Goal: Register for event/course

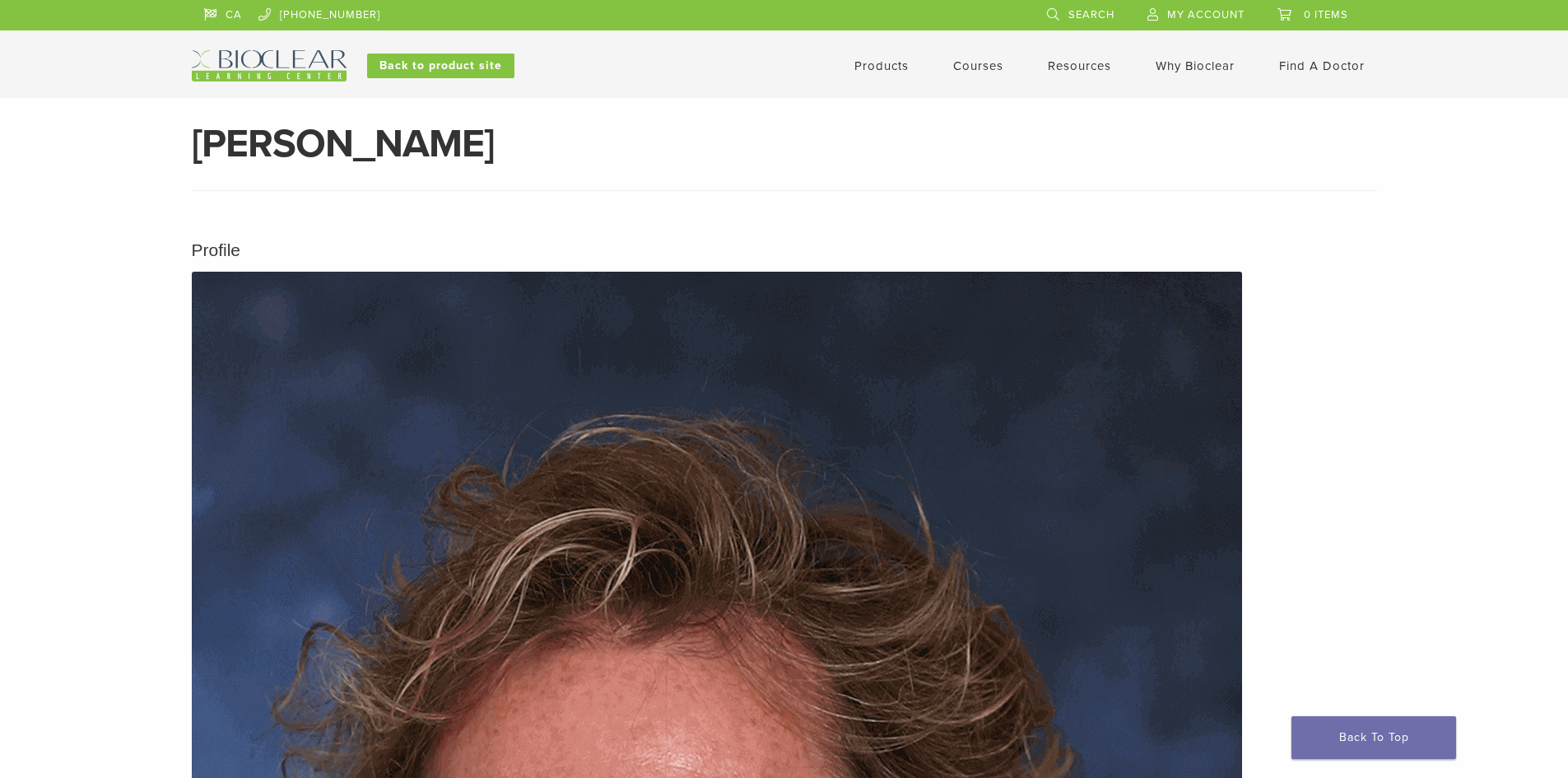
click at [947, 59] on div "Courses" at bounding box center [968, 65] width 70 height 19
click at [959, 71] on link "Courses" at bounding box center [978, 66] width 50 height 15
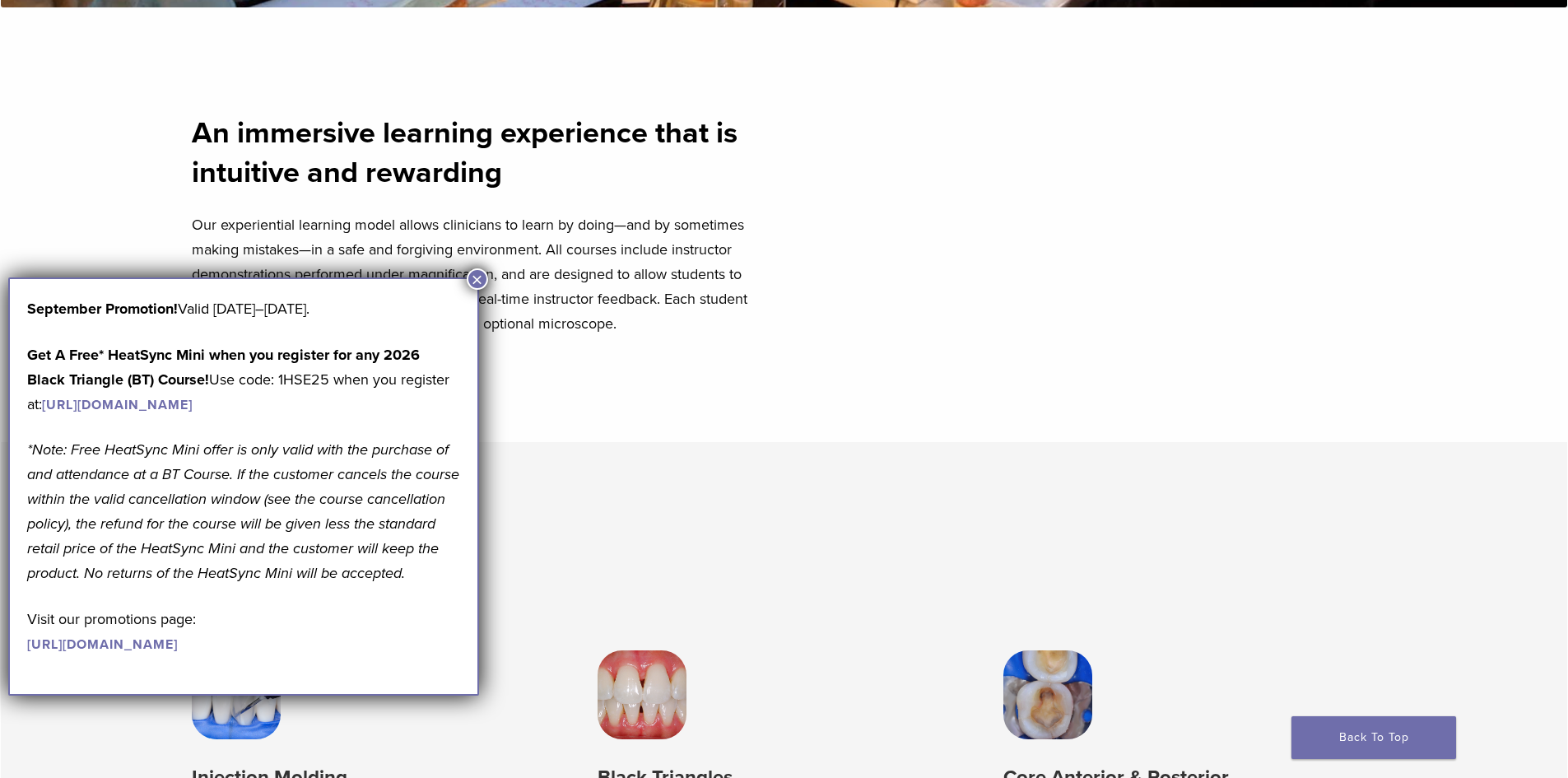
scroll to position [1070, 0]
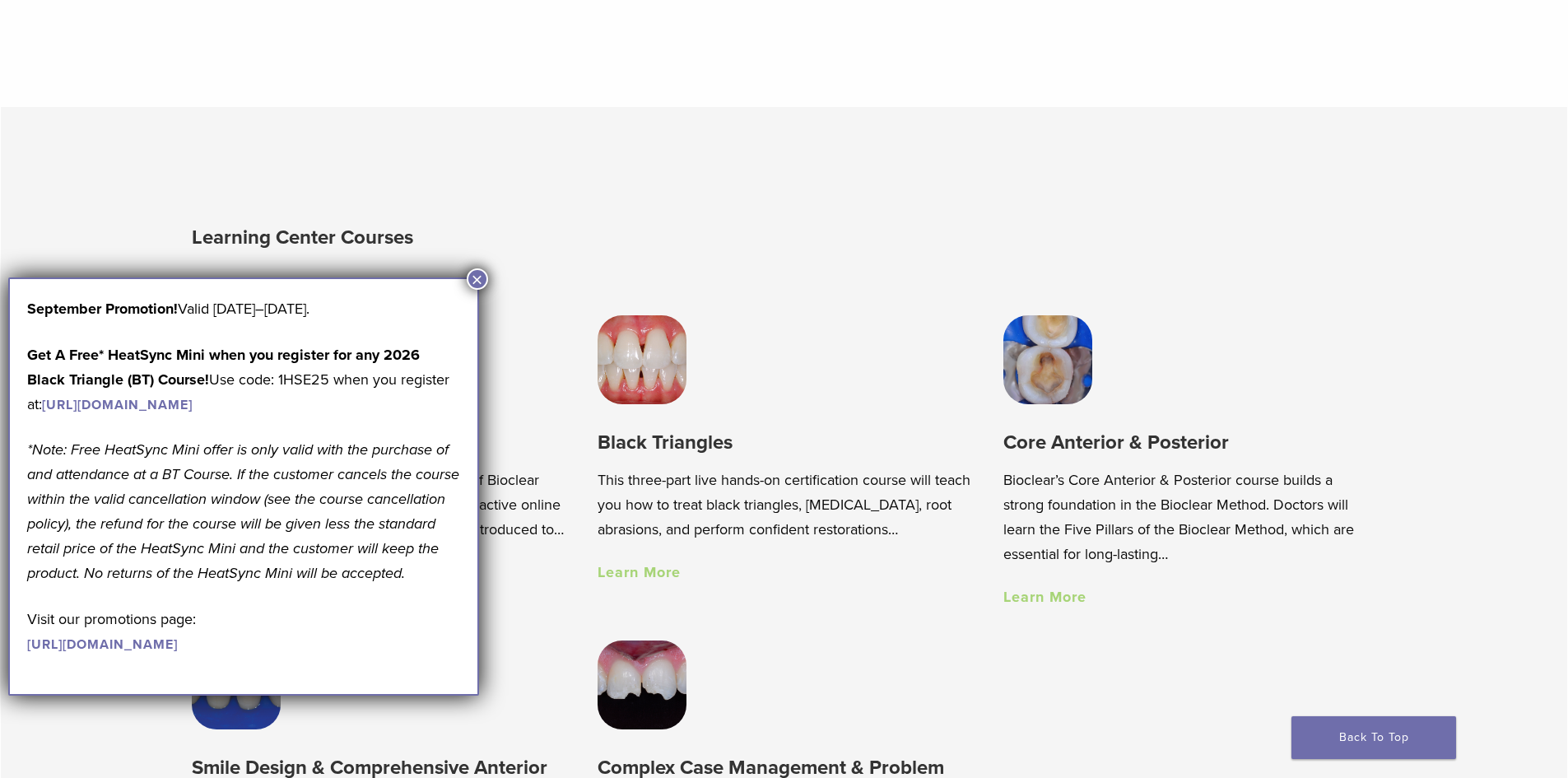
click at [469, 280] on button "×" at bounding box center [477, 279] width 21 height 21
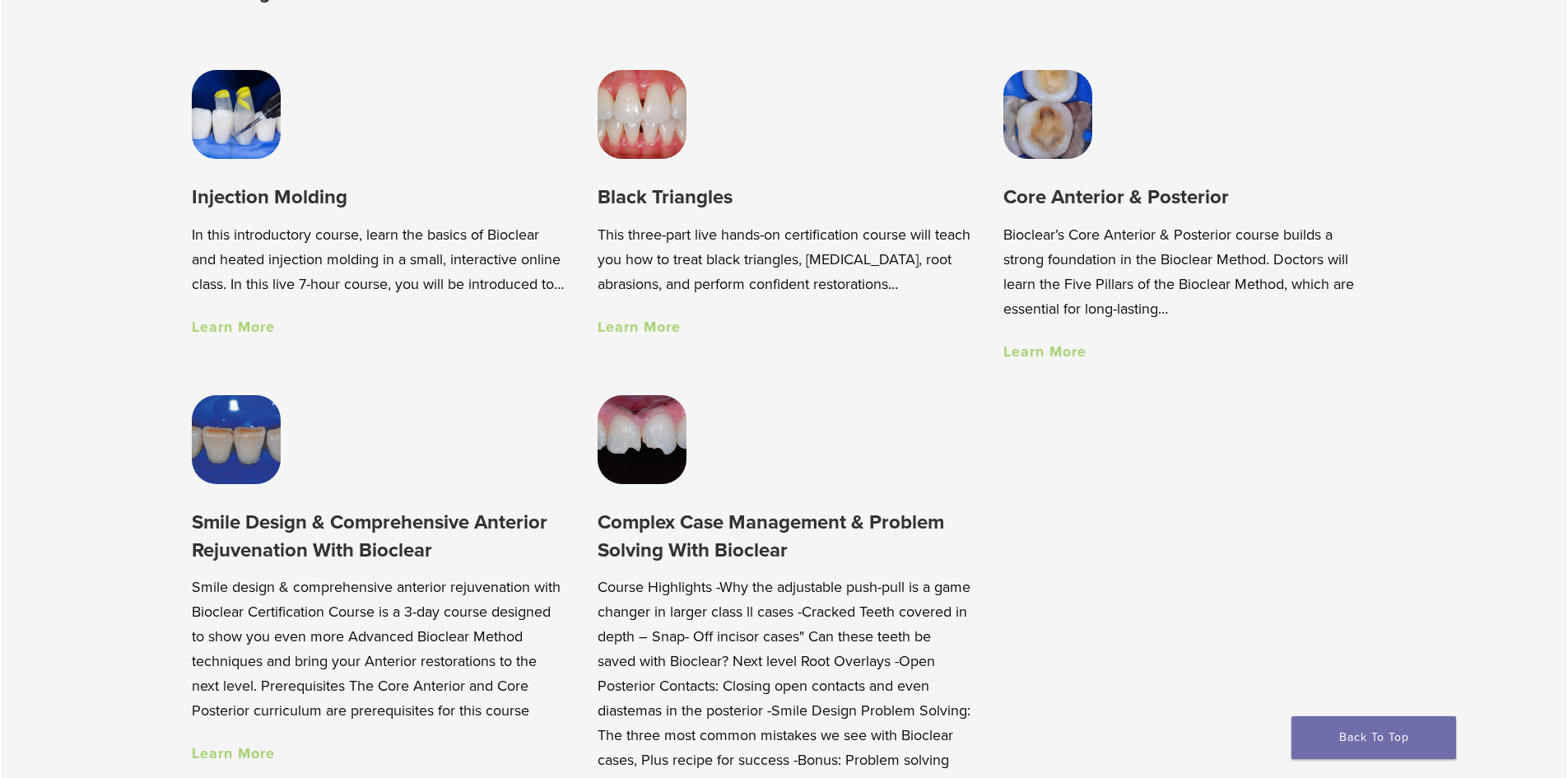
scroll to position [1318, 0]
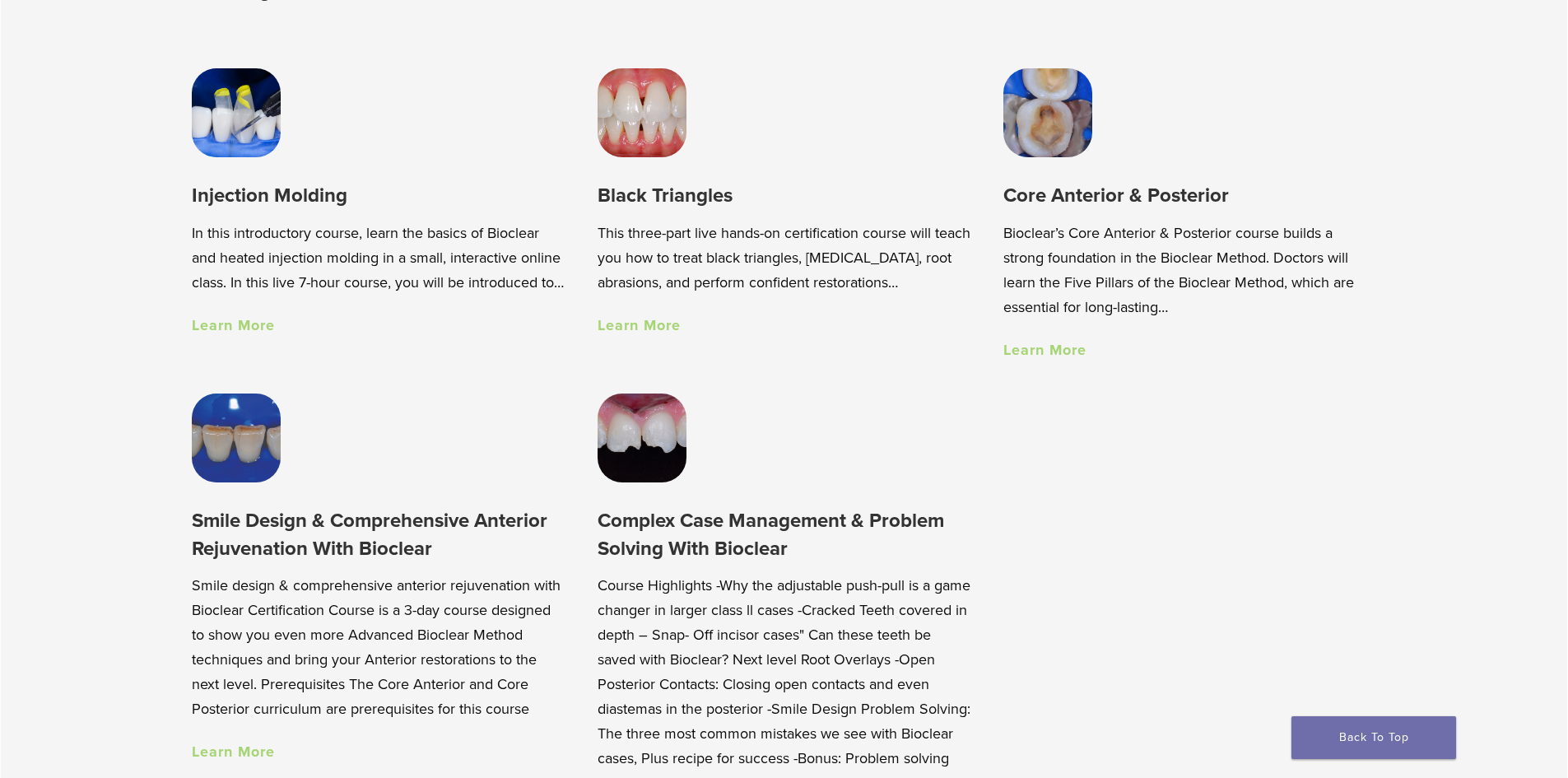
click at [250, 334] on link "Learn More" at bounding box center [234, 326] width 84 height 19
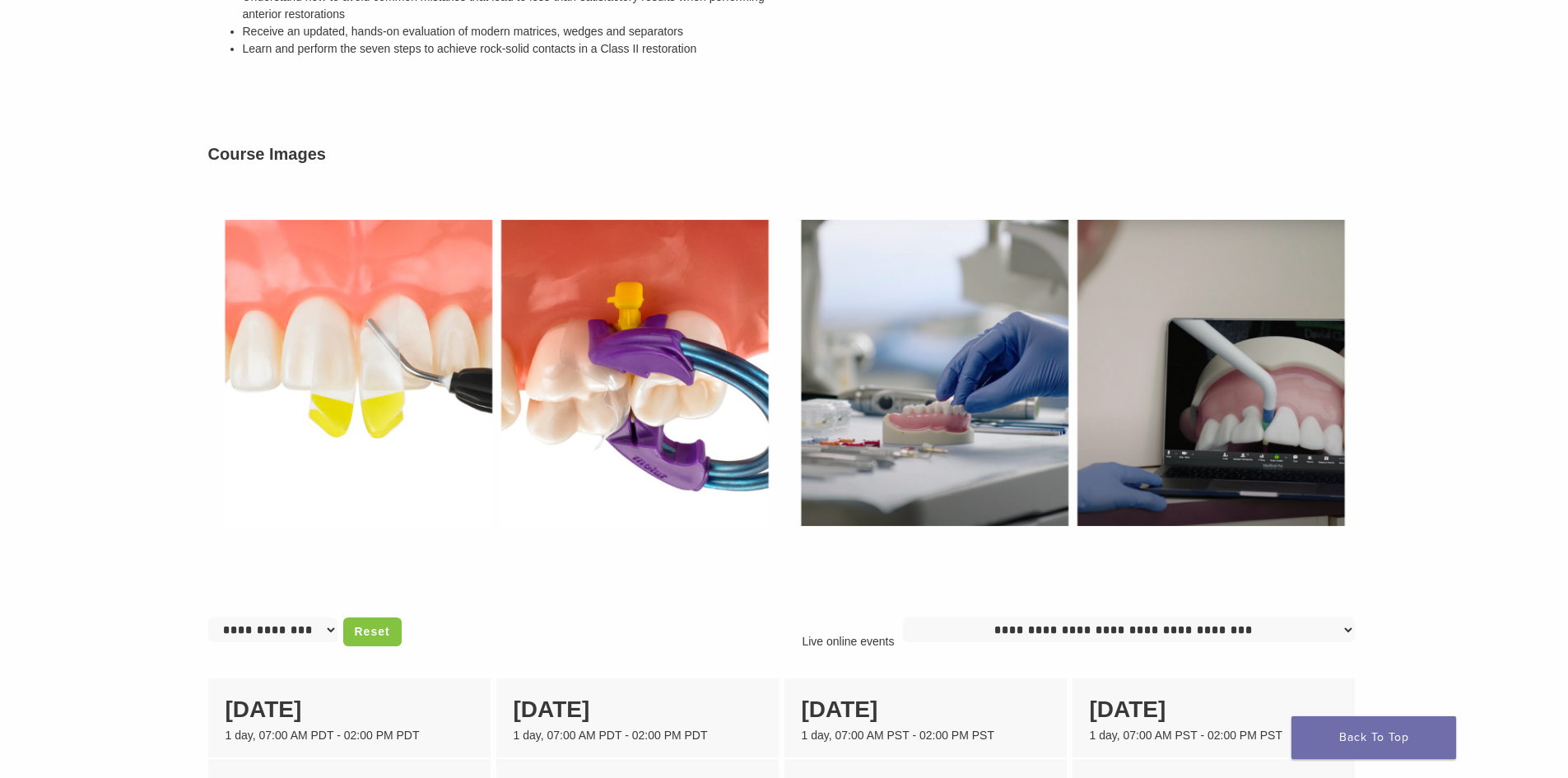
scroll to position [1223, 0]
